Goal: Navigation & Orientation: Find specific page/section

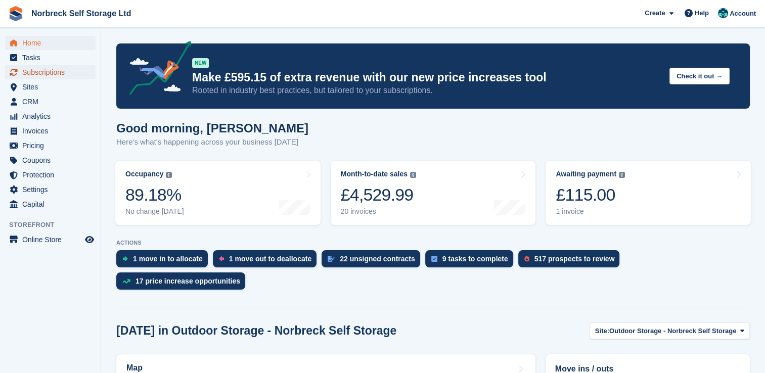
click at [54, 72] on span "Subscriptions" at bounding box center [52, 72] width 61 height 14
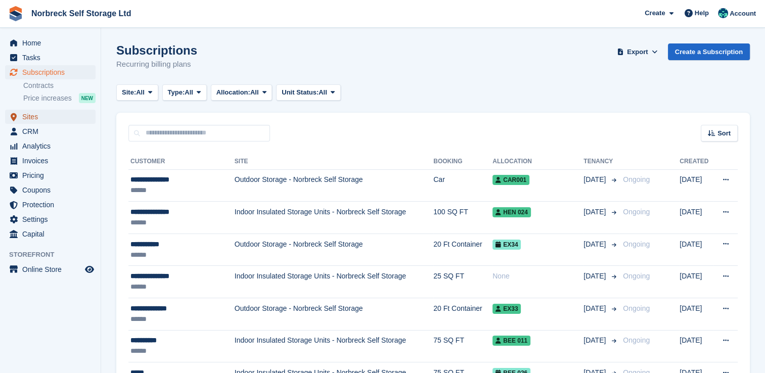
click at [46, 117] on span "Sites" at bounding box center [52, 117] width 61 height 14
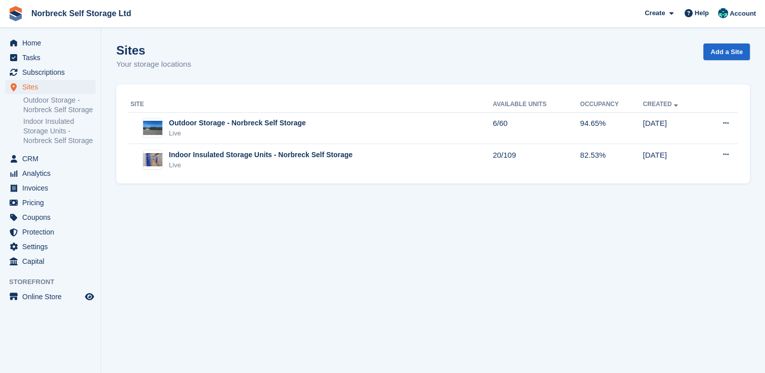
click at [185, 121] on div "Outdoor Storage - Norbreck Self Storage" at bounding box center [237, 123] width 137 height 11
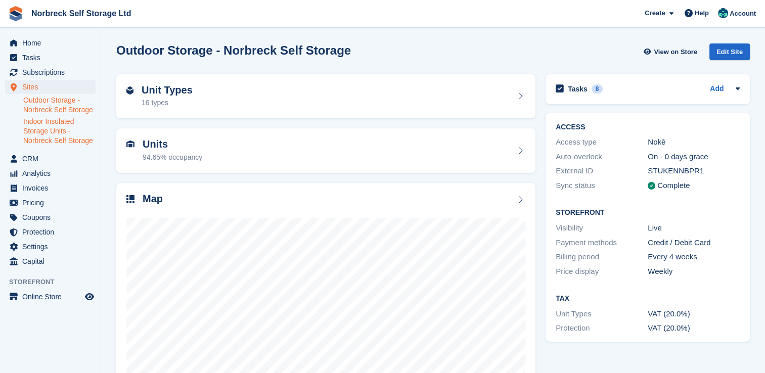
click at [57, 125] on link "Indoor Insulated Storage Units - Norbreck Self Storage" at bounding box center [59, 131] width 72 height 29
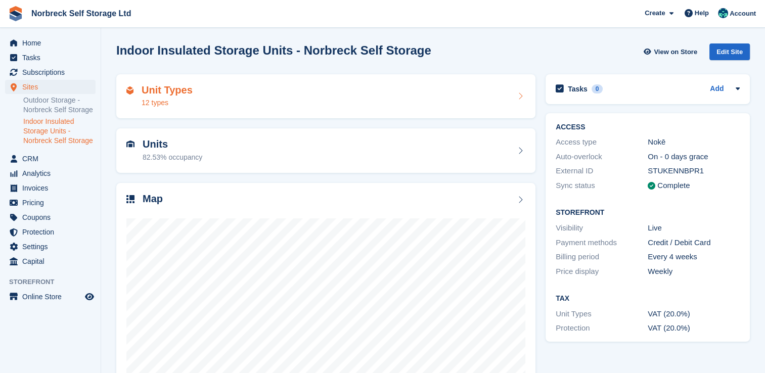
click at [195, 105] on div "Unit Types 12 types" at bounding box center [325, 96] width 399 height 24
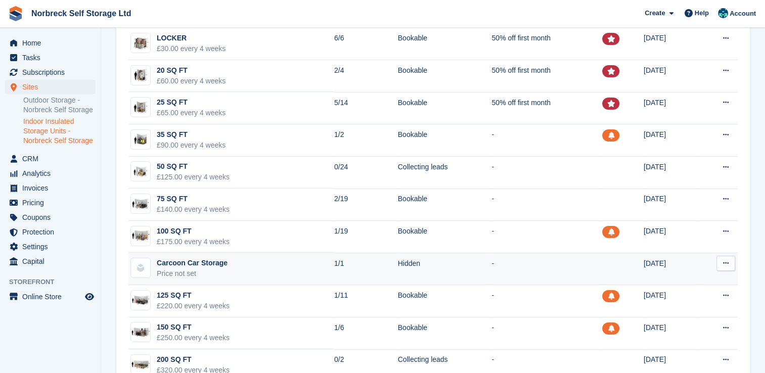
scroll to position [77, 0]
